Goal: Task Accomplishment & Management: Manage account settings

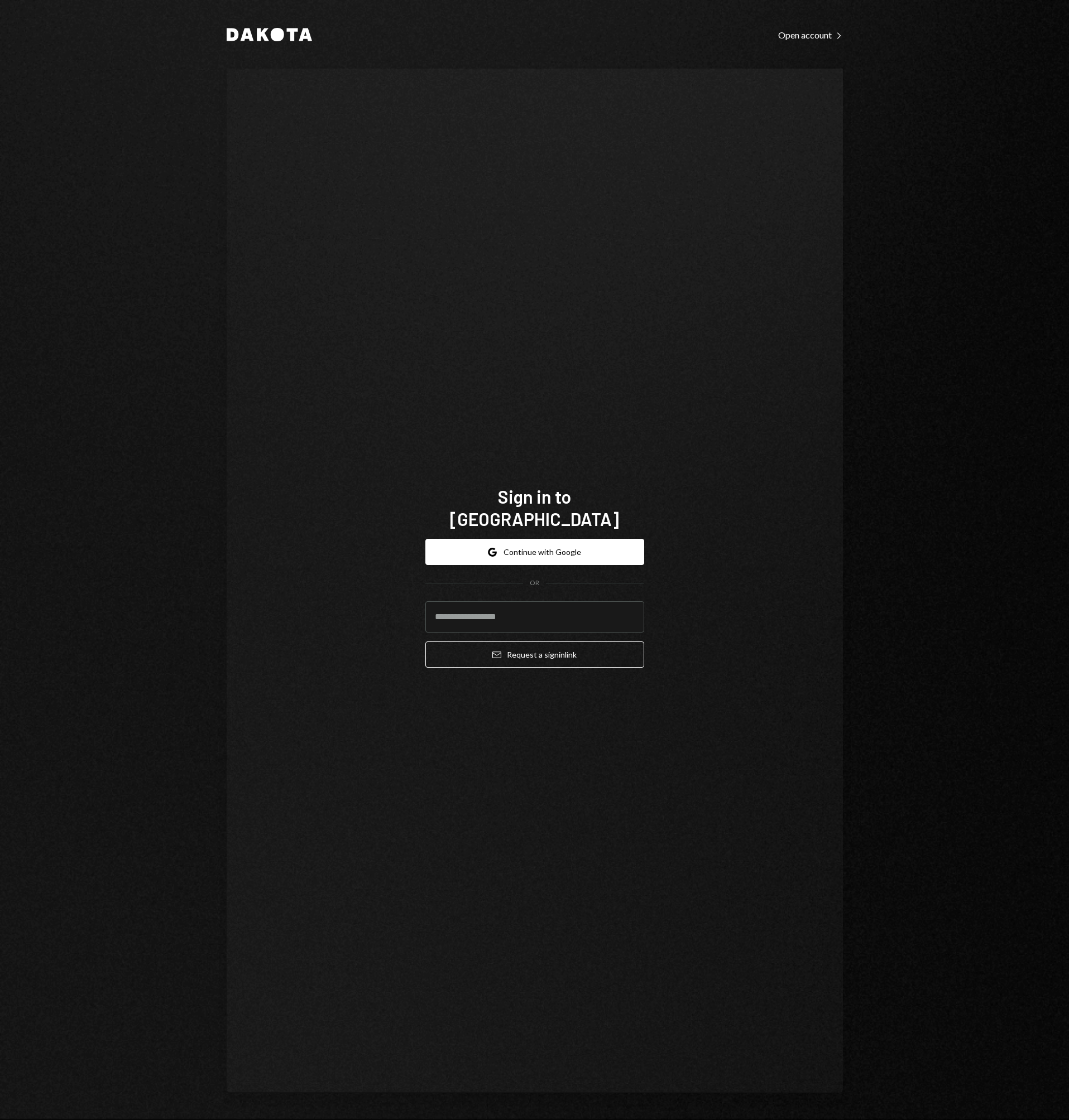
type input "**********"
click at [516, 641] on button "Email Request a sign in link" at bounding box center [535, 654] width 219 height 26
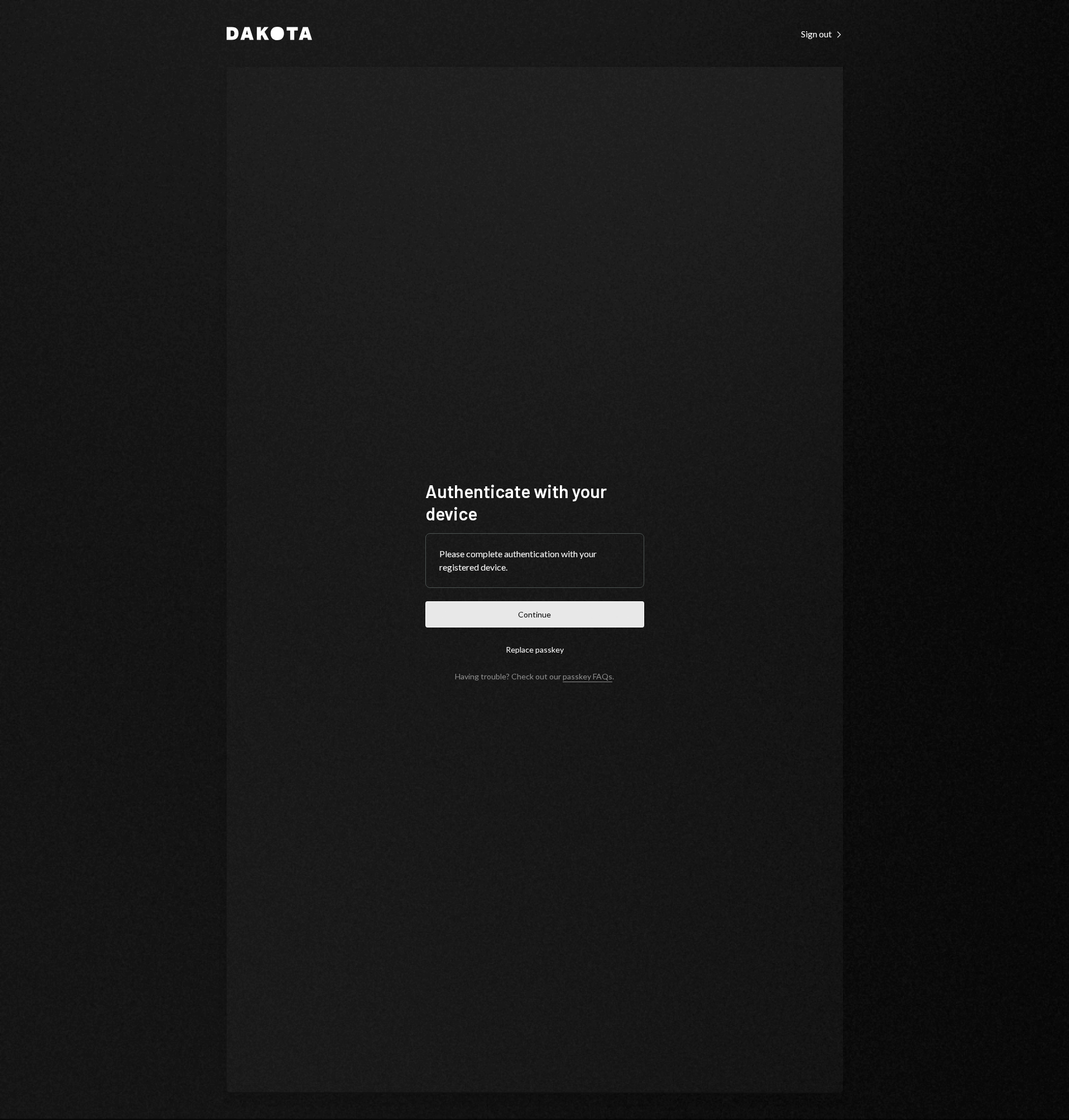
click at [519, 607] on button "Continue" at bounding box center [535, 614] width 219 height 26
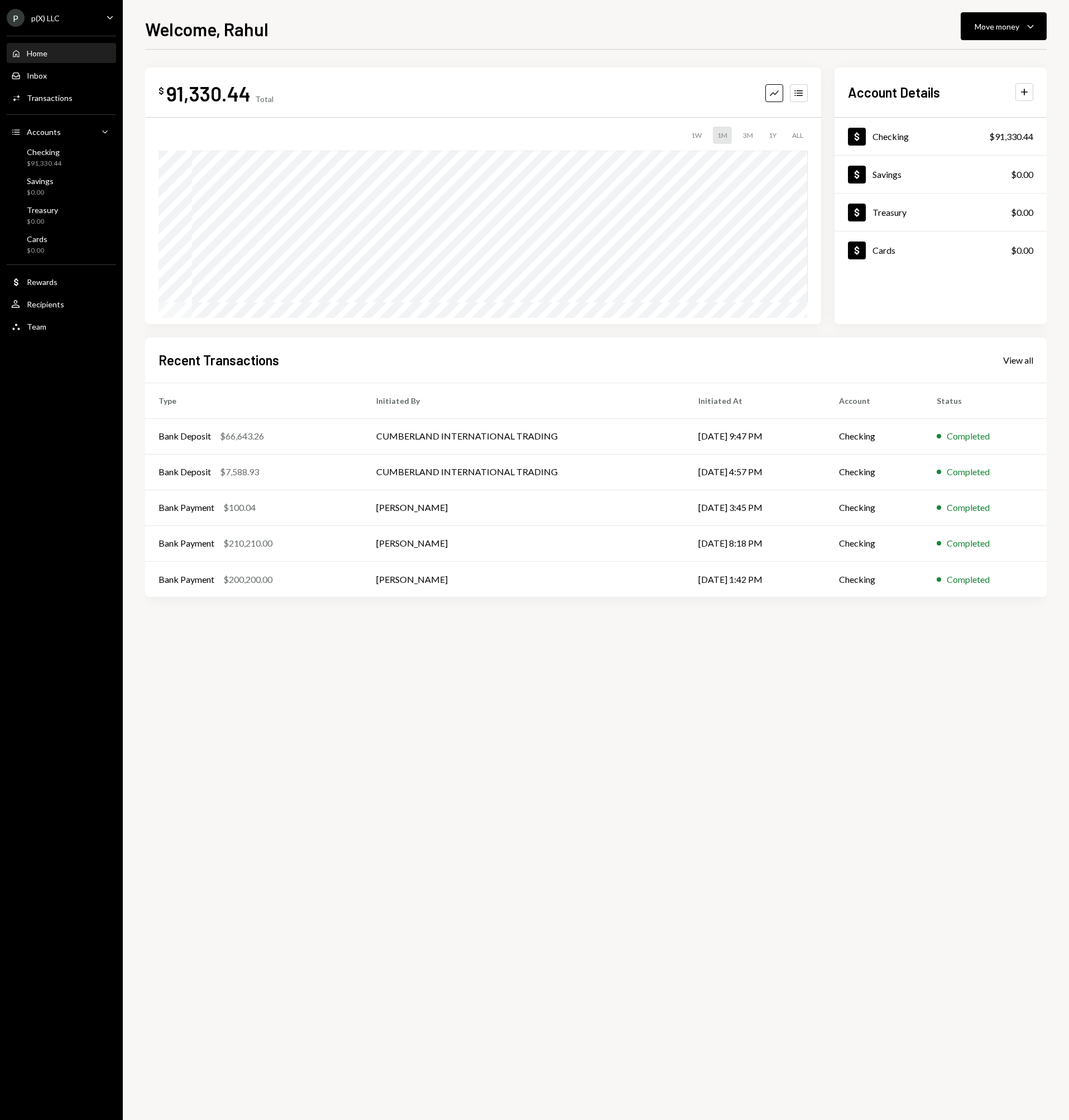
click at [530, 42] on div "Welcome, Rahul Move money Caret Down $ 91,330.44 Total Graph Accounts 1W 1M 3M …" at bounding box center [596, 568] width 901 height 1104
click at [419, 358] on div "Recent Transactions View all" at bounding box center [596, 359] width 875 height 18
click at [81, 103] on div "Activities Transactions" at bounding box center [62, 99] width 101 height 19
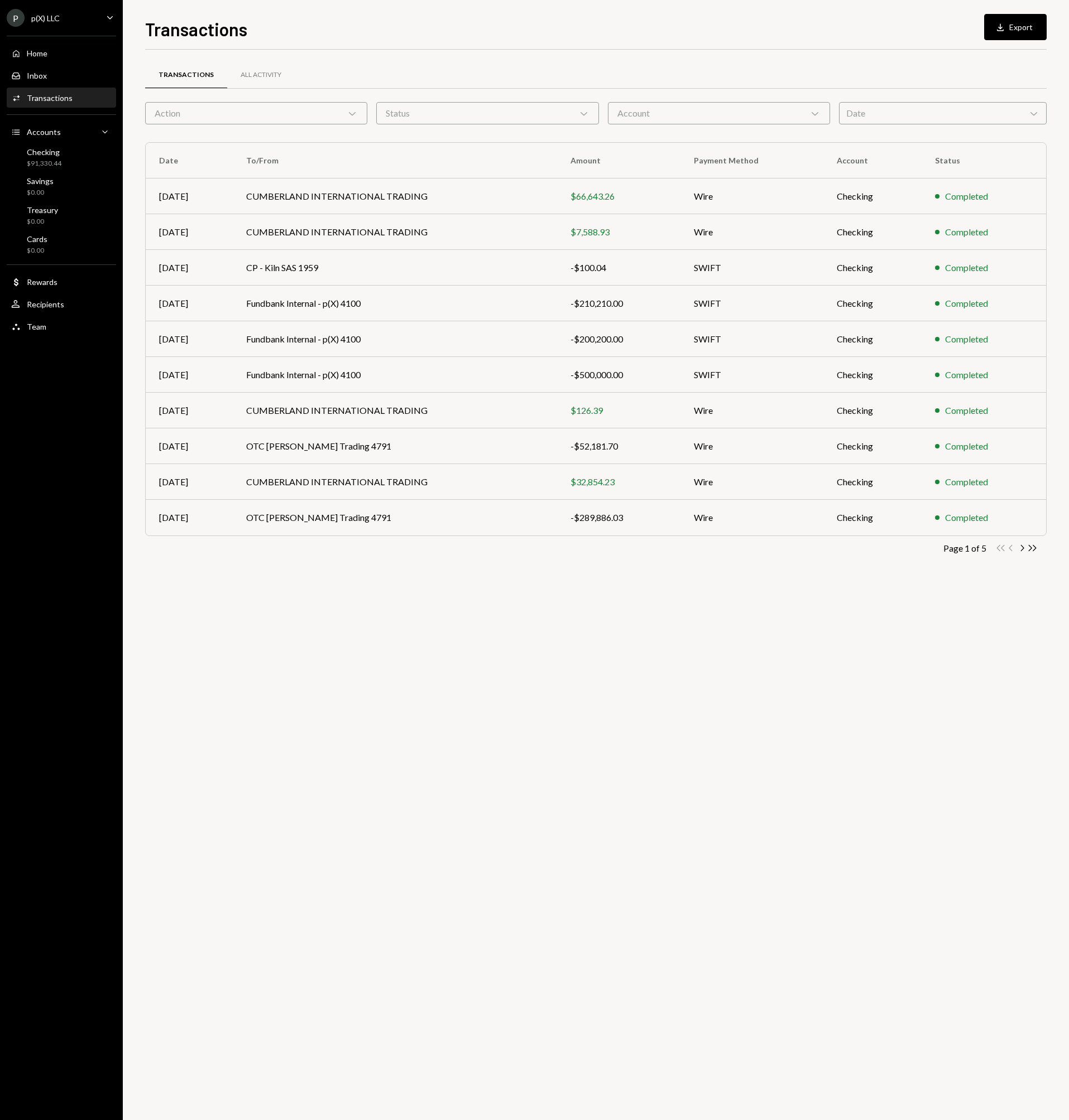
click at [359, 590] on div "Transactions All Activity Action Chevron Down Status Chevron Down Account Chevr…" at bounding box center [596, 584] width 901 height 1071
click at [395, 69] on div "Transactions All Activity" at bounding box center [596, 75] width 901 height 28
click at [484, 565] on div "Transactions All Activity Action Chevron Down Status Chevron Down Account Chevr…" at bounding box center [596, 326] width 901 height 515
click at [407, 78] on div "Transactions All Activity" at bounding box center [596, 75] width 901 height 28
drag, startPoint x: 583, startPoint y: 620, endPoint x: 582, endPoint y: 611, distance: 9.1
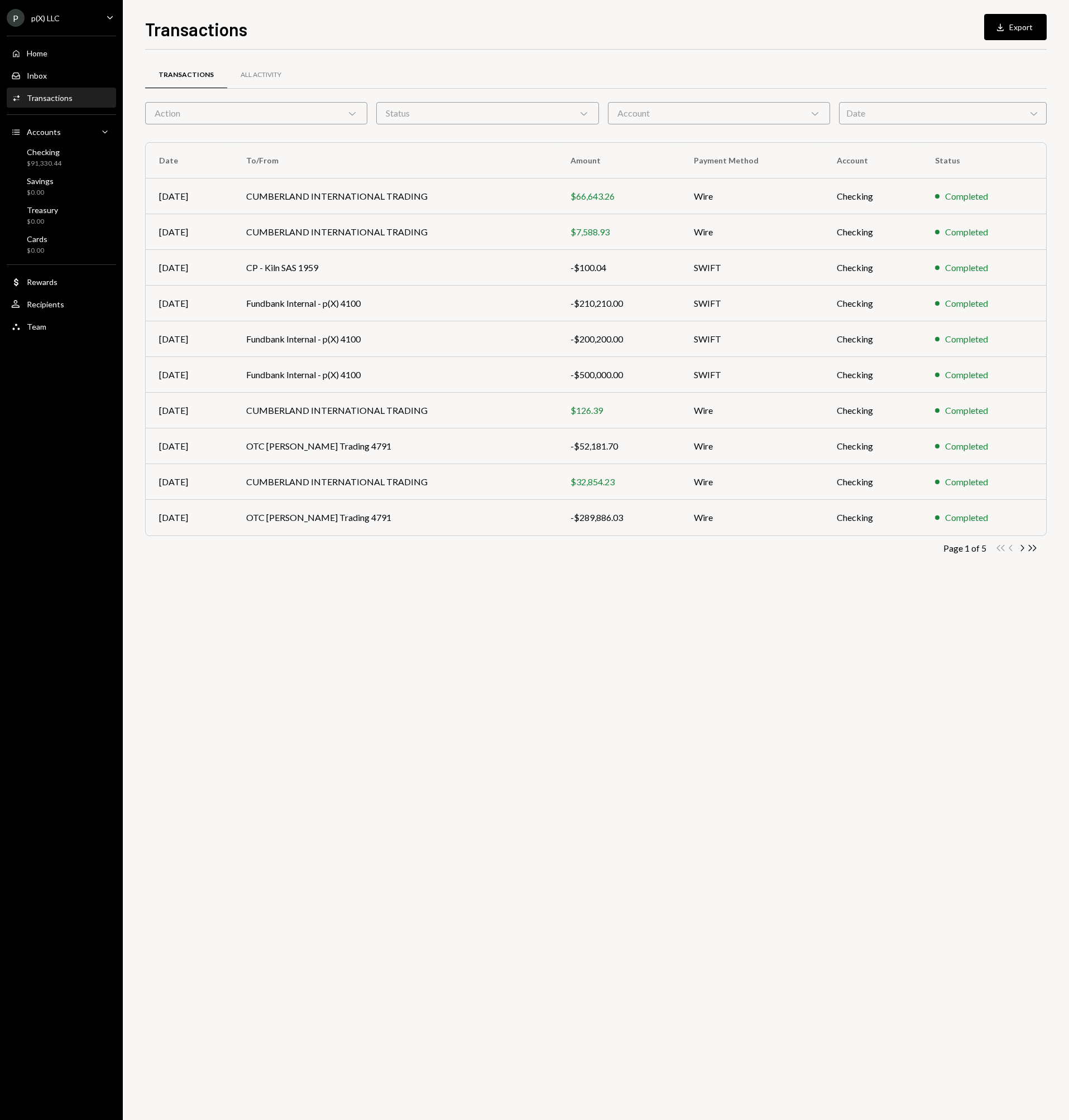
click at [583, 620] on div "Transactions All Activity Action Chevron Down Status Chevron Down Account Chevr…" at bounding box center [596, 584] width 901 height 1071
click at [60, 47] on div "Home Home" at bounding box center [62, 53] width 101 height 19
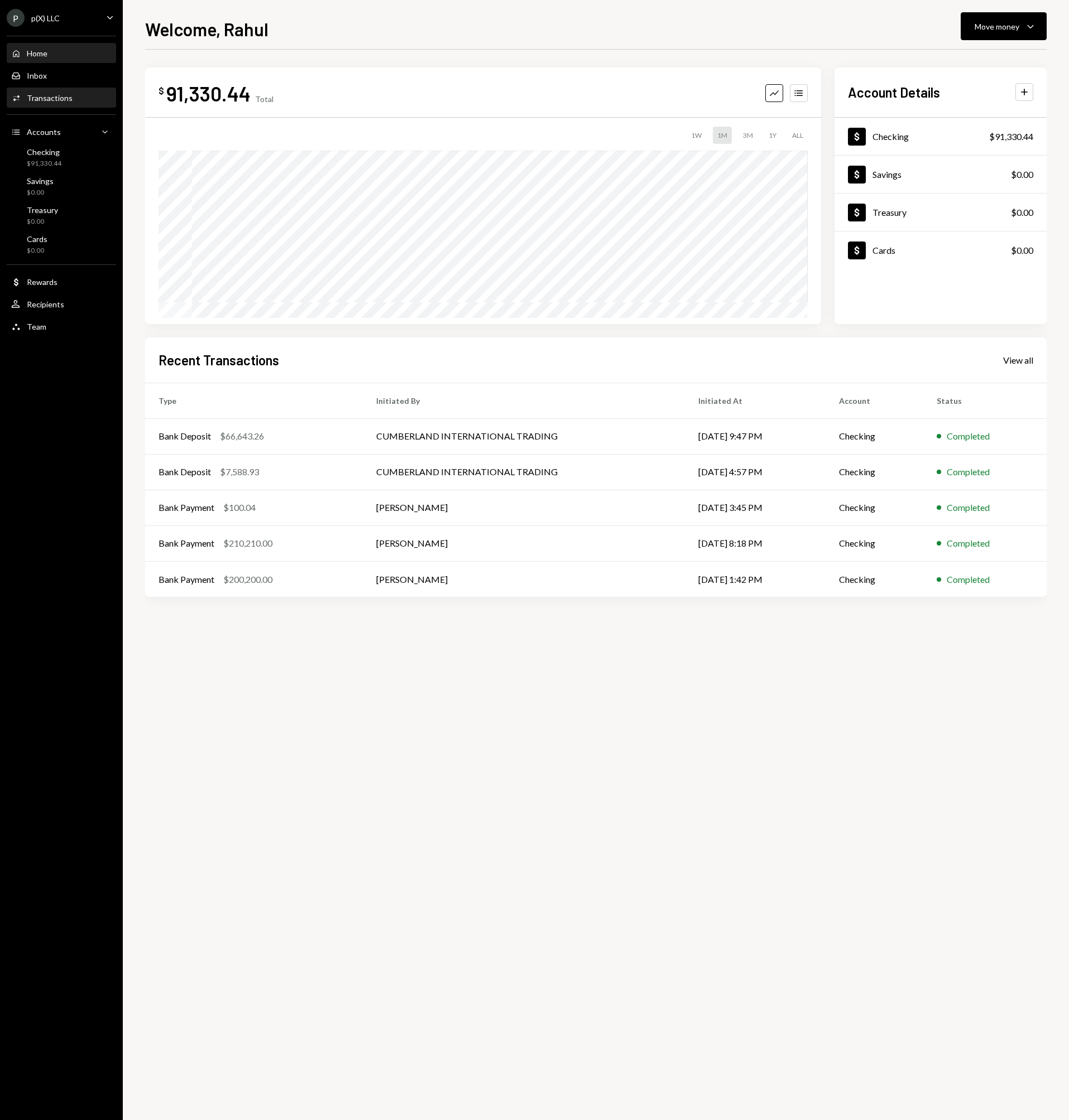
click at [72, 101] on div "Activities Transactions" at bounding box center [62, 98] width 101 height 10
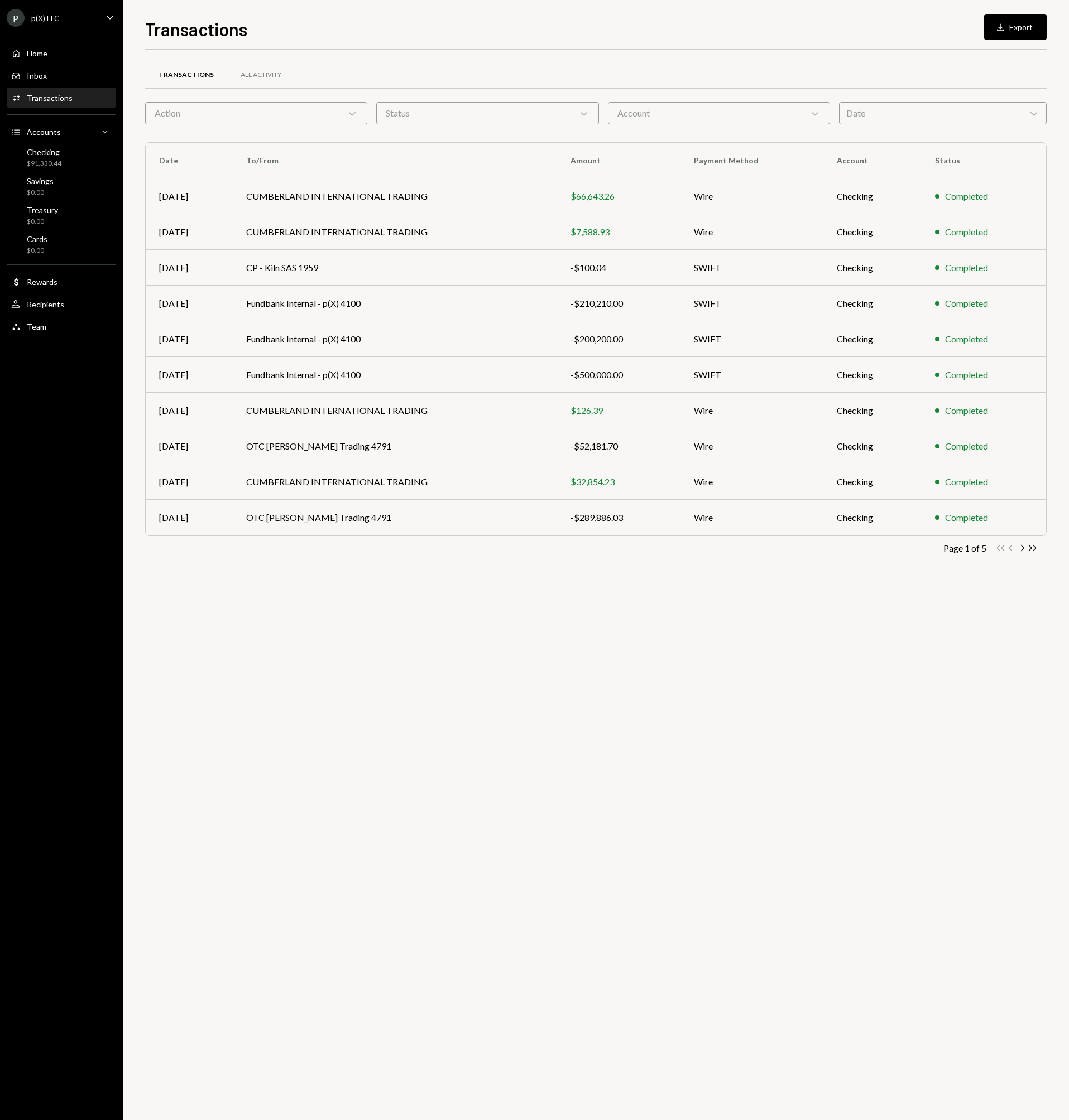
click at [564, 629] on div "Transactions All Activity Action Chevron Down Status Chevron Down Account Chevr…" at bounding box center [596, 584] width 901 height 1071
click at [612, 81] on div "Transactions All Activity" at bounding box center [596, 75] width 901 height 28
click at [999, 32] on icon "Download" at bounding box center [1000, 27] width 12 height 12
click at [667, 651] on div "Transactions All Activity Action Chevron Down Status Chevron Down Account Chevr…" at bounding box center [596, 584] width 901 height 1071
click at [263, 86] on div "All Activity" at bounding box center [261, 76] width 68 height 27
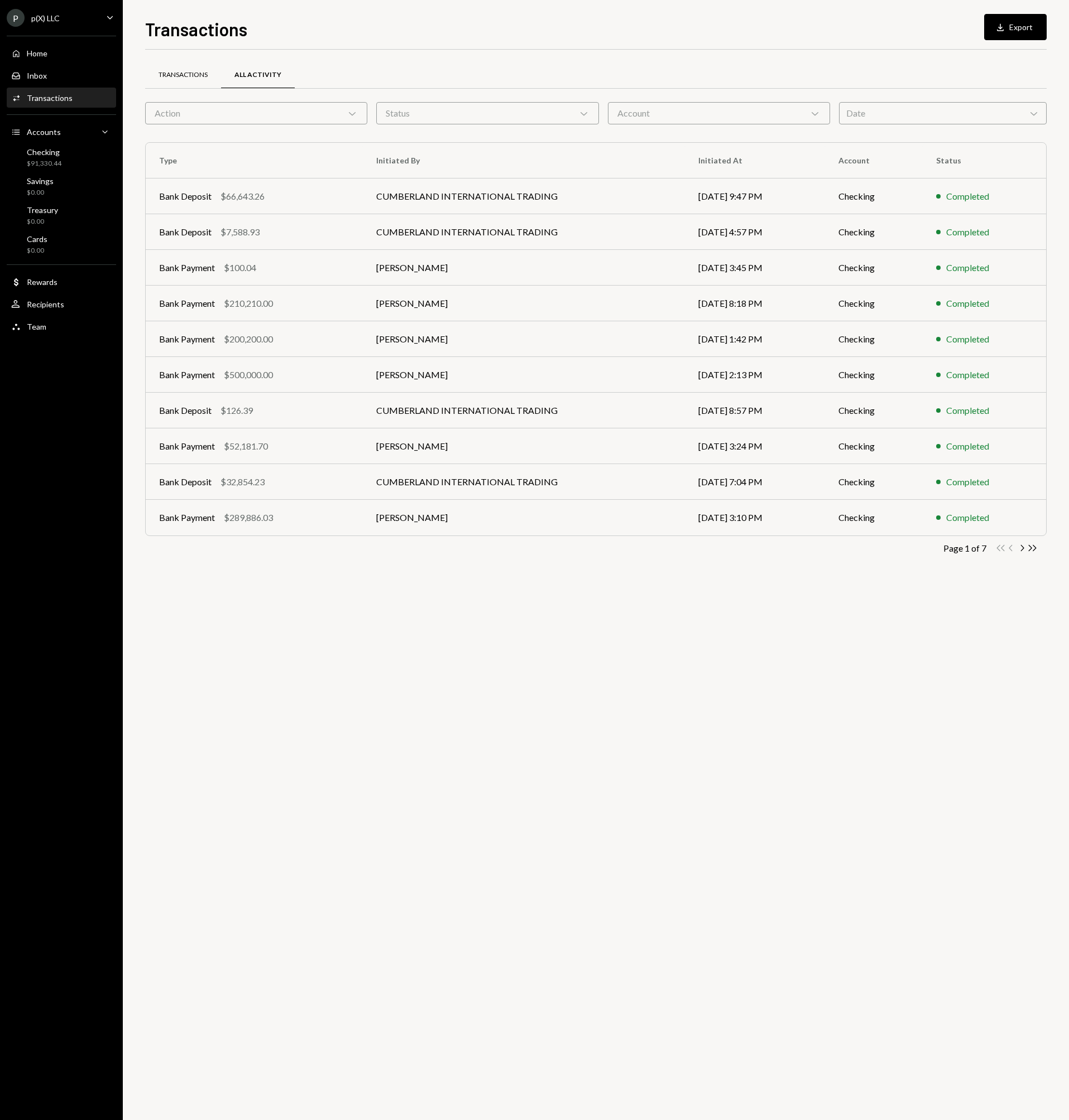
click at [199, 74] on div "Transactions" at bounding box center [183, 76] width 49 height 10
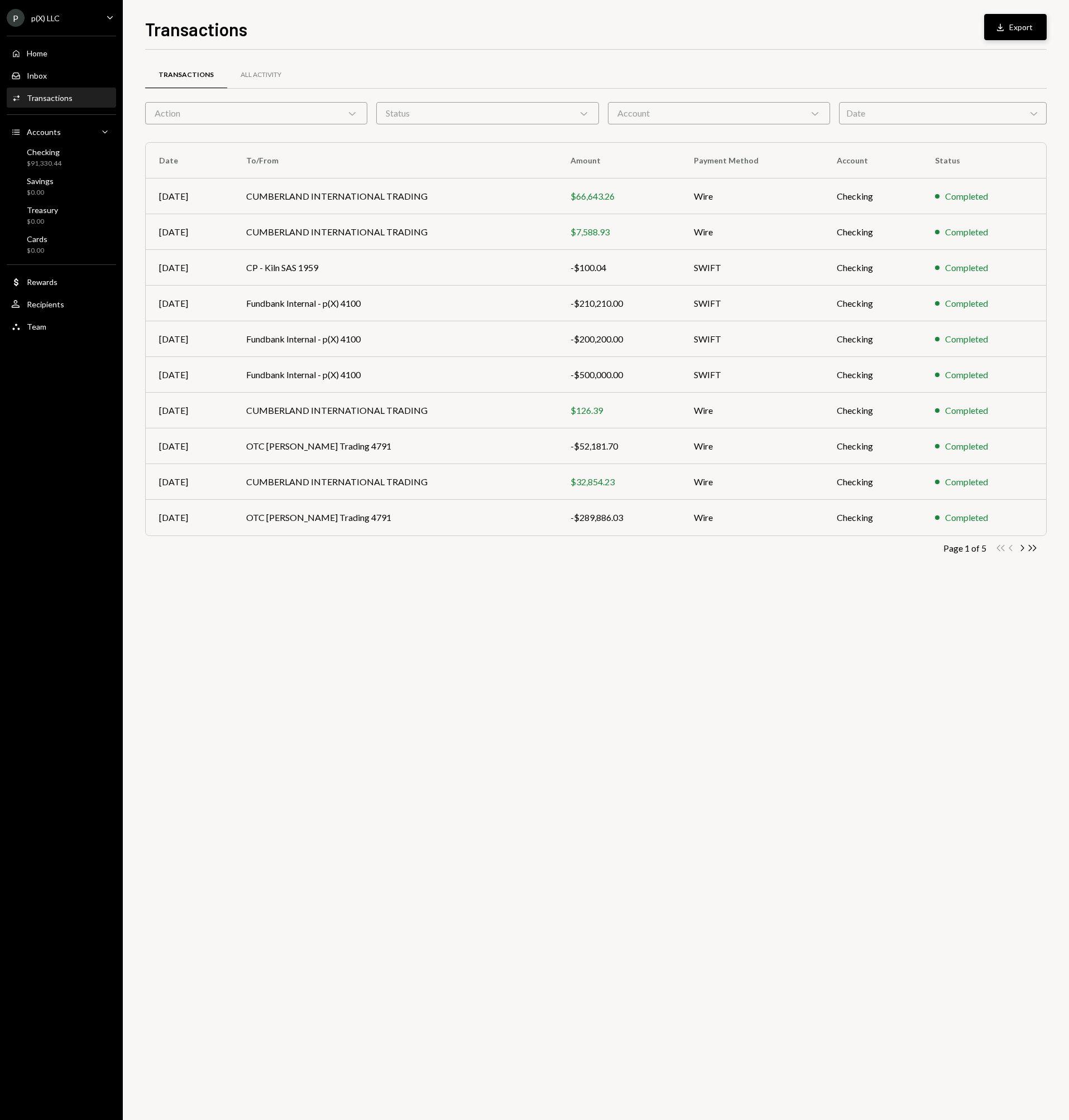
click at [1009, 24] on div "Download" at bounding box center [1001, 27] width 15 height 12
click at [1022, 547] on icon "Chevron Right" at bounding box center [1022, 547] width 11 height 11
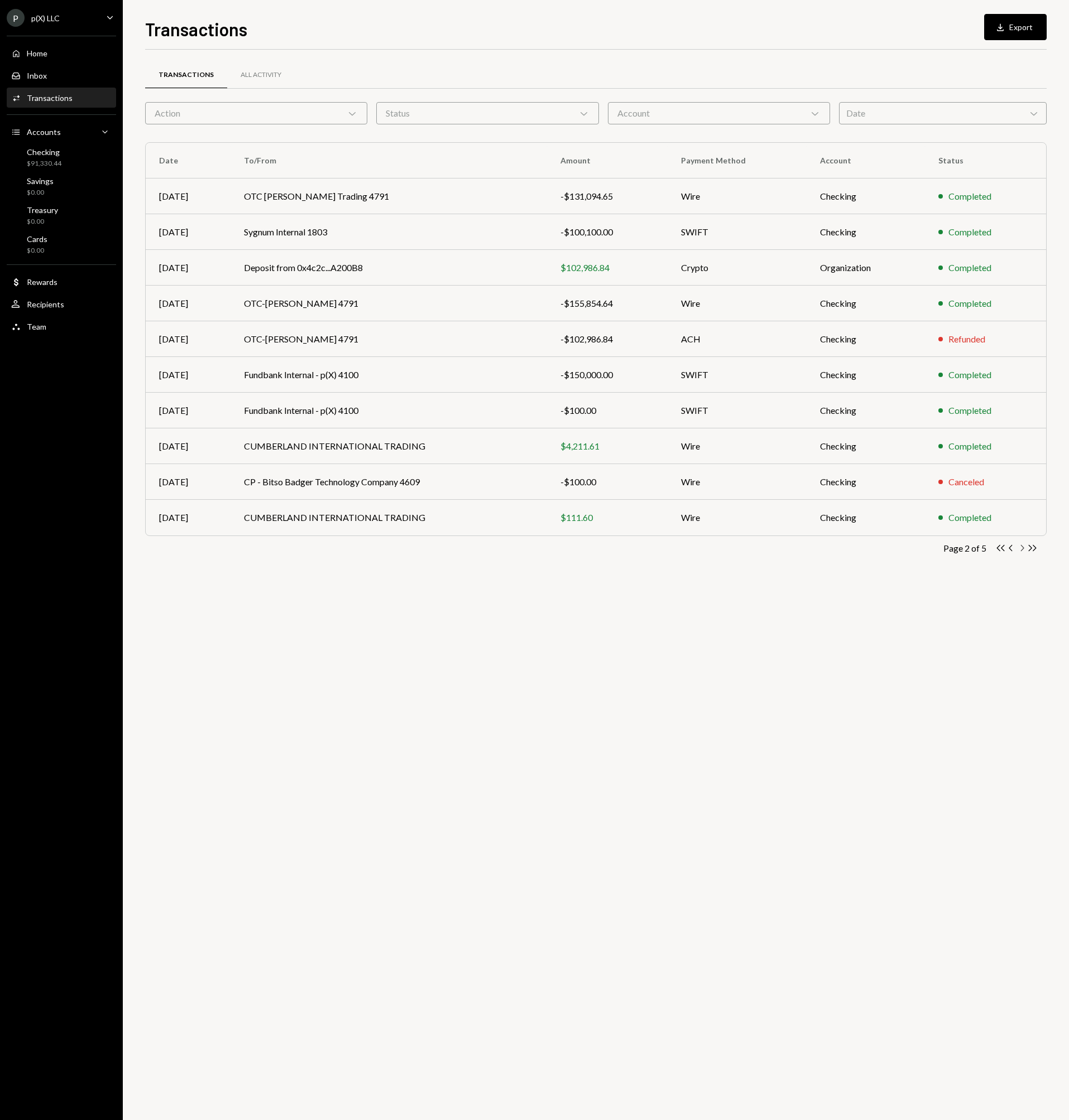
click at [1021, 550] on icon "button" at bounding box center [1022, 548] width 3 height 6
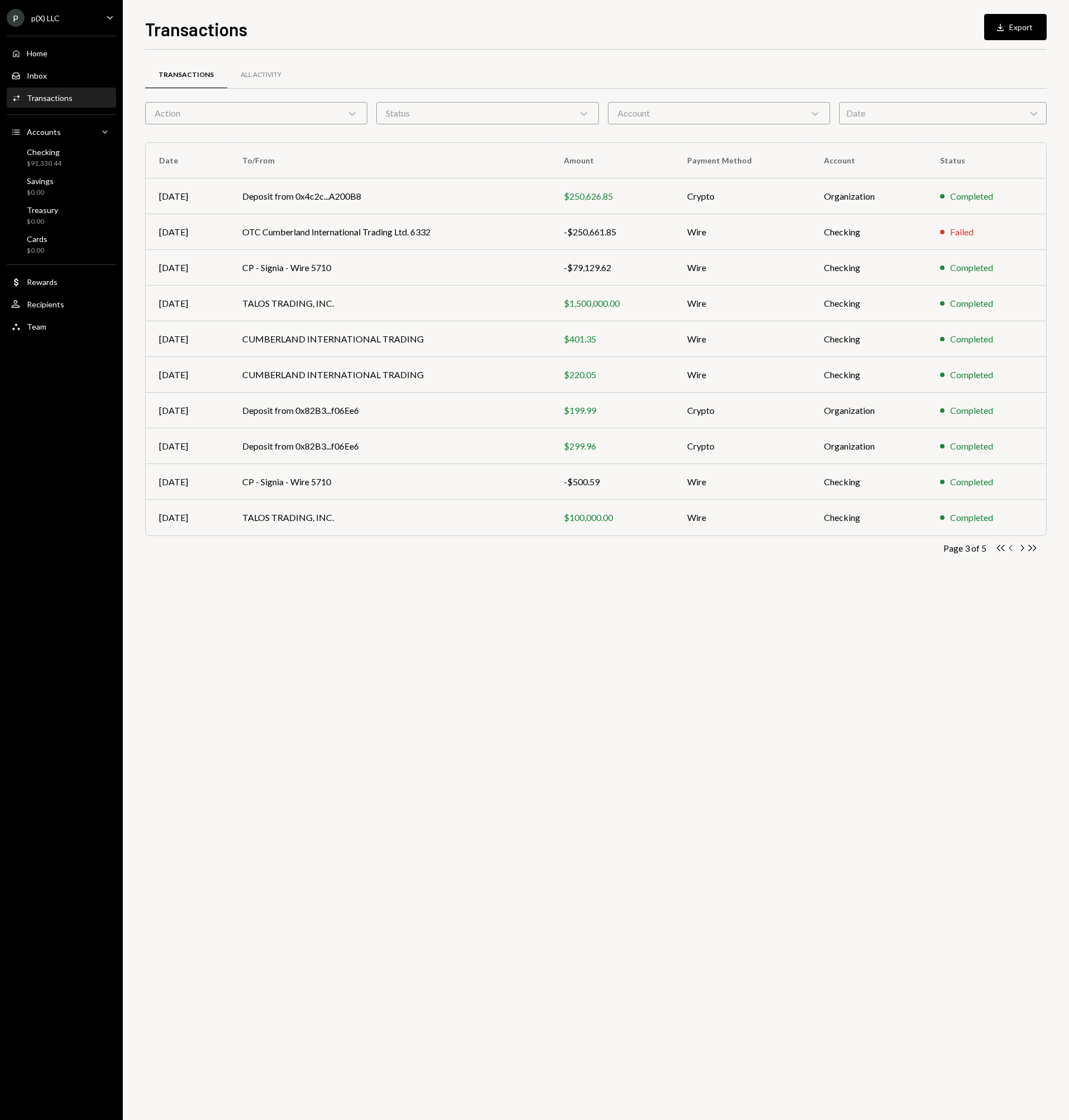
click at [1012, 551] on icon "Chevron Left" at bounding box center [1011, 547] width 11 height 11
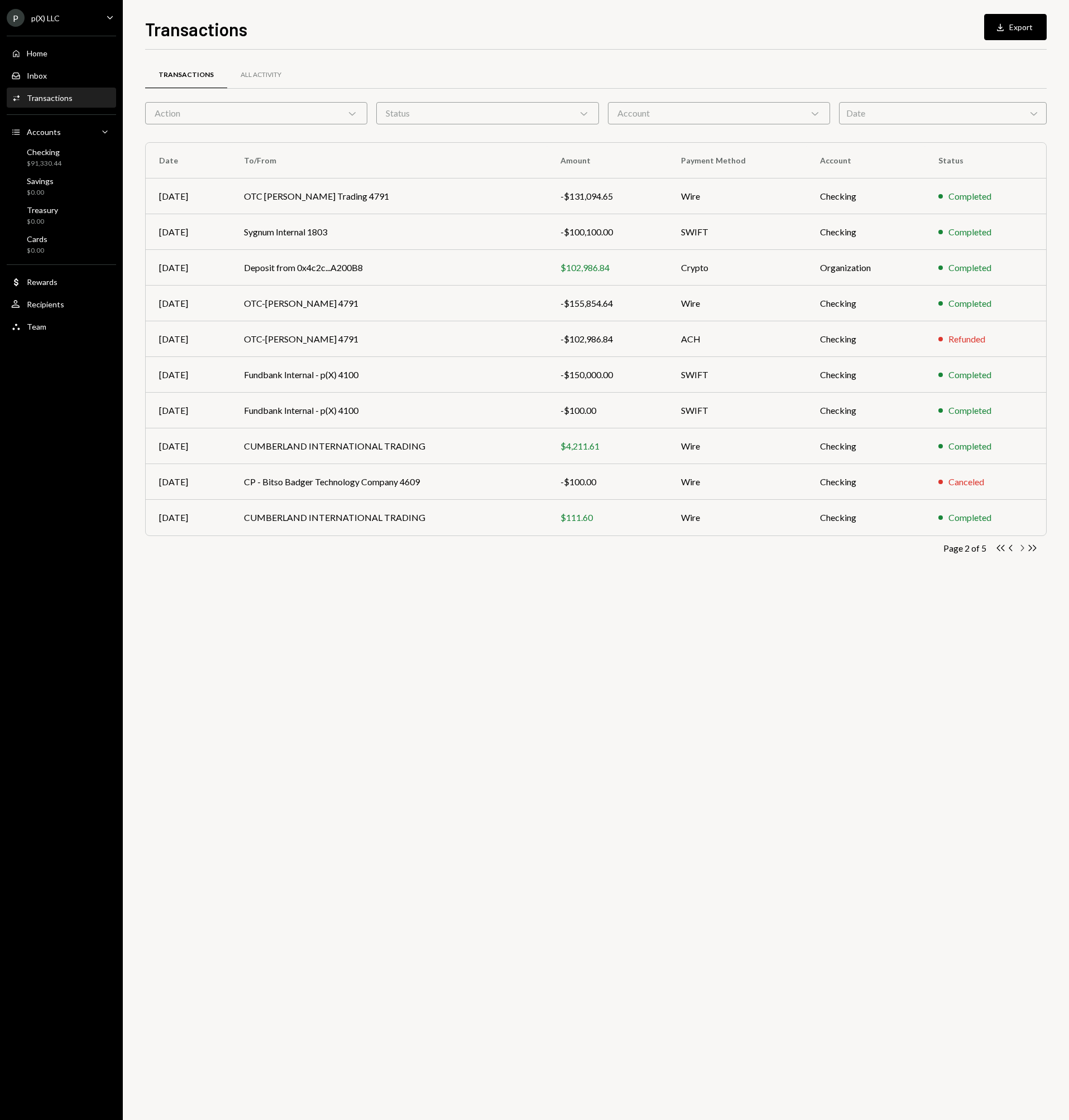
click at [1019, 549] on icon "Chevron Right" at bounding box center [1022, 547] width 11 height 11
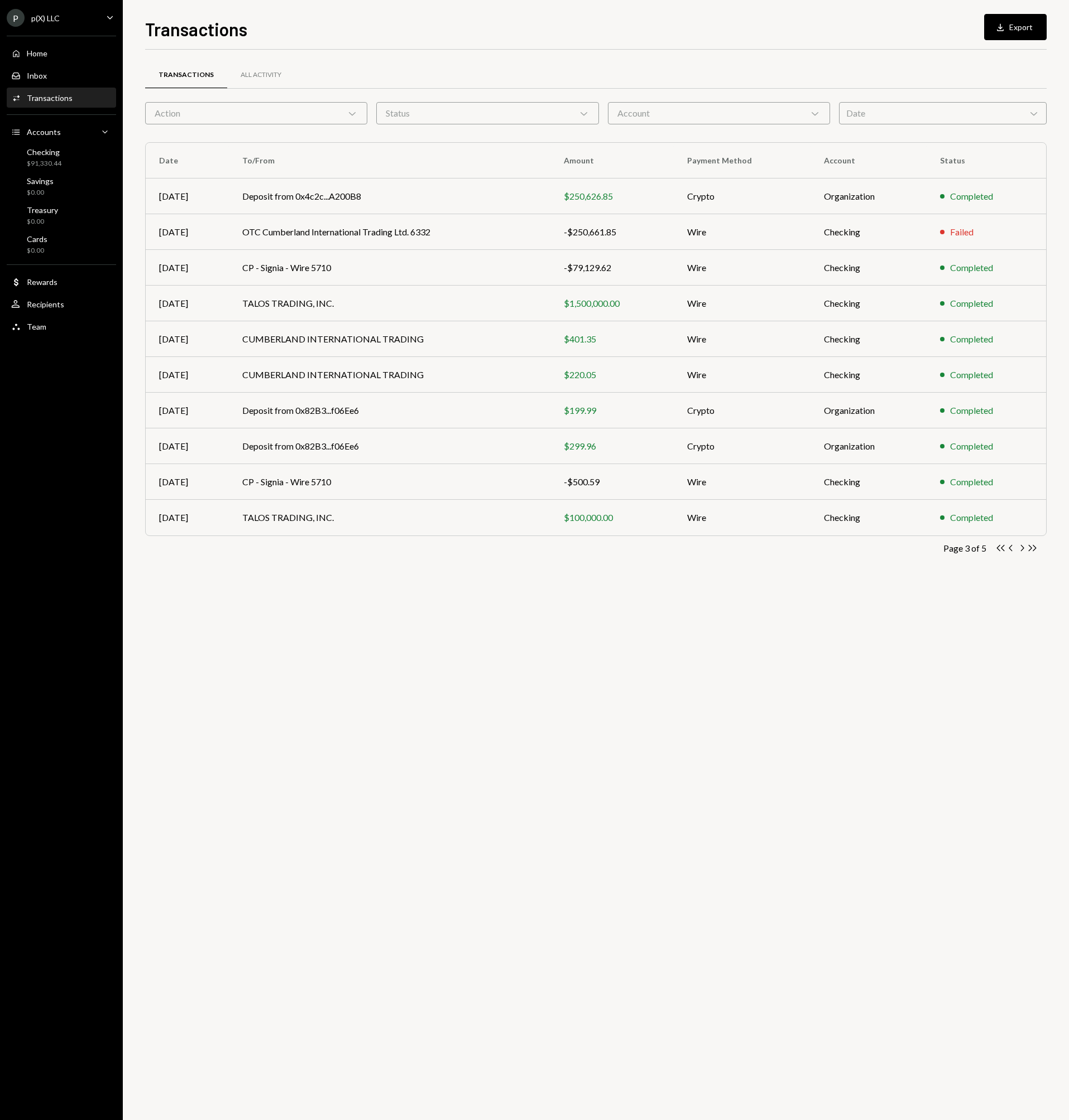
drag, startPoint x: 609, startPoint y: 627, endPoint x: 682, endPoint y: 599, distance: 78.2
click at [608, 621] on div "Transactions All Activity Action Chevron Down Status Chevron Down Account Chevr…" at bounding box center [596, 584] width 901 height 1071
click at [1020, 549] on icon "Chevron Right" at bounding box center [1022, 547] width 11 height 11
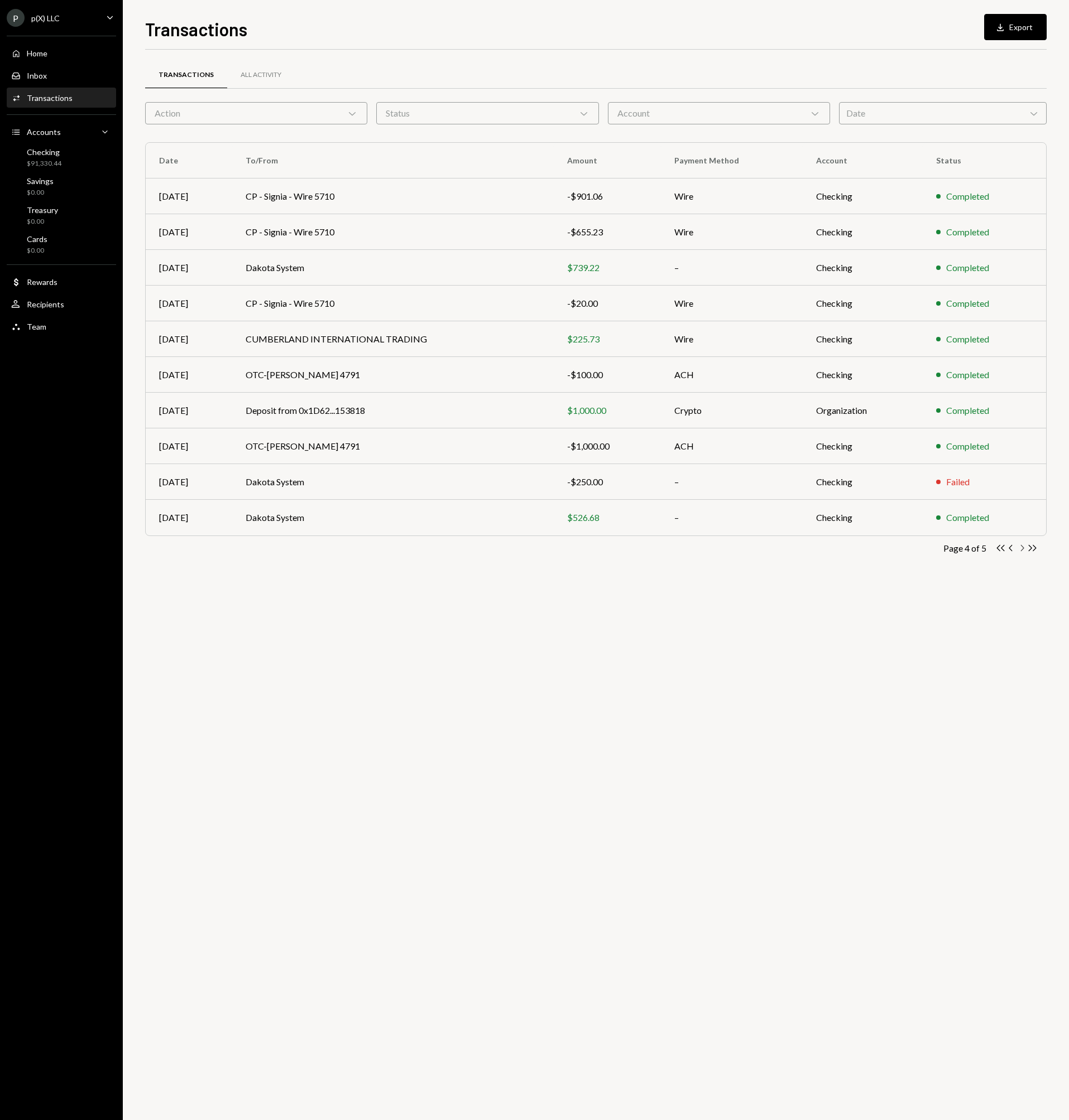
click at [1019, 548] on icon "Chevron Right" at bounding box center [1022, 547] width 11 height 11
